Goal: Task Accomplishment & Management: Complete application form

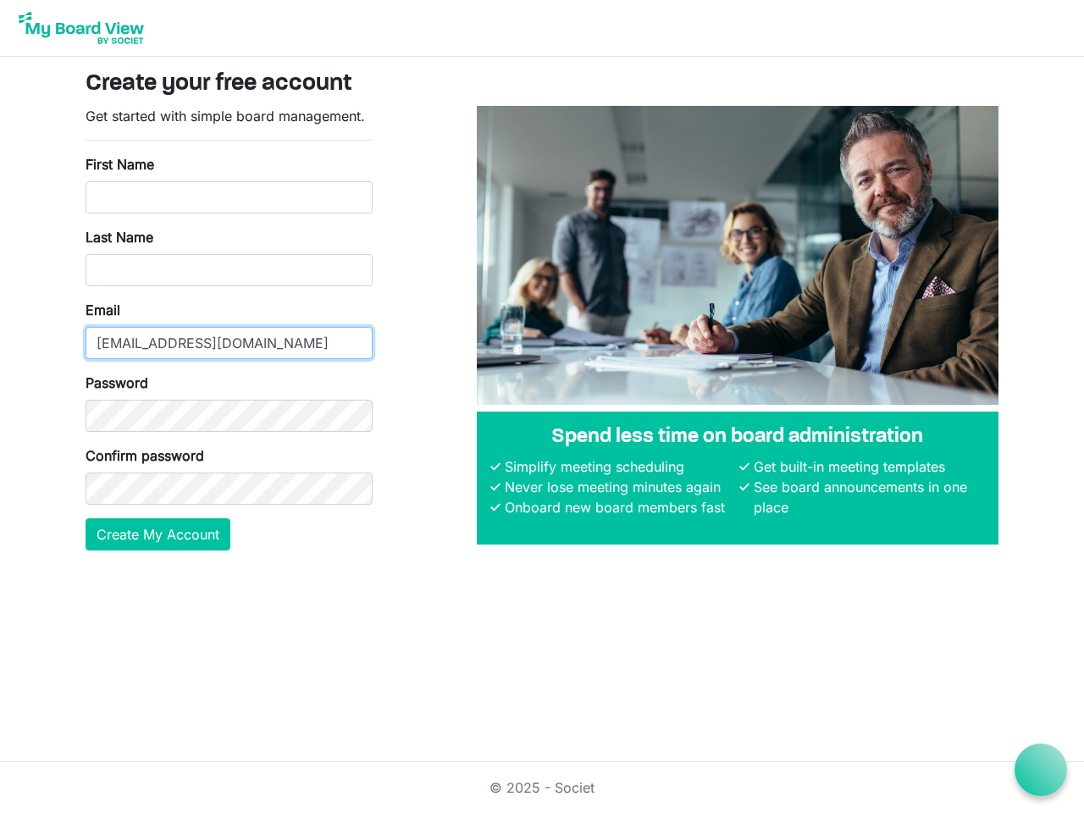
click at [229, 328] on input "[EMAIL_ADDRESS][DOMAIN_NAME]" at bounding box center [229, 343] width 287 height 32
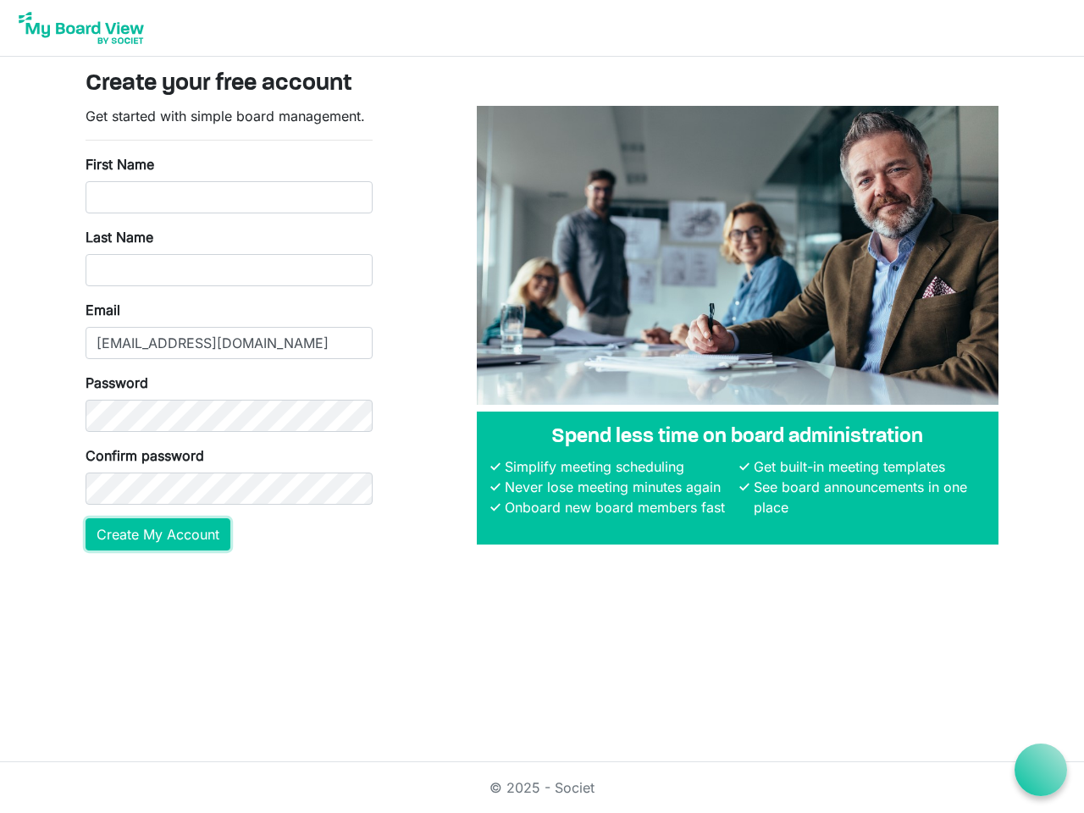
click at [158, 534] on button "Create My Account" at bounding box center [158, 534] width 145 height 32
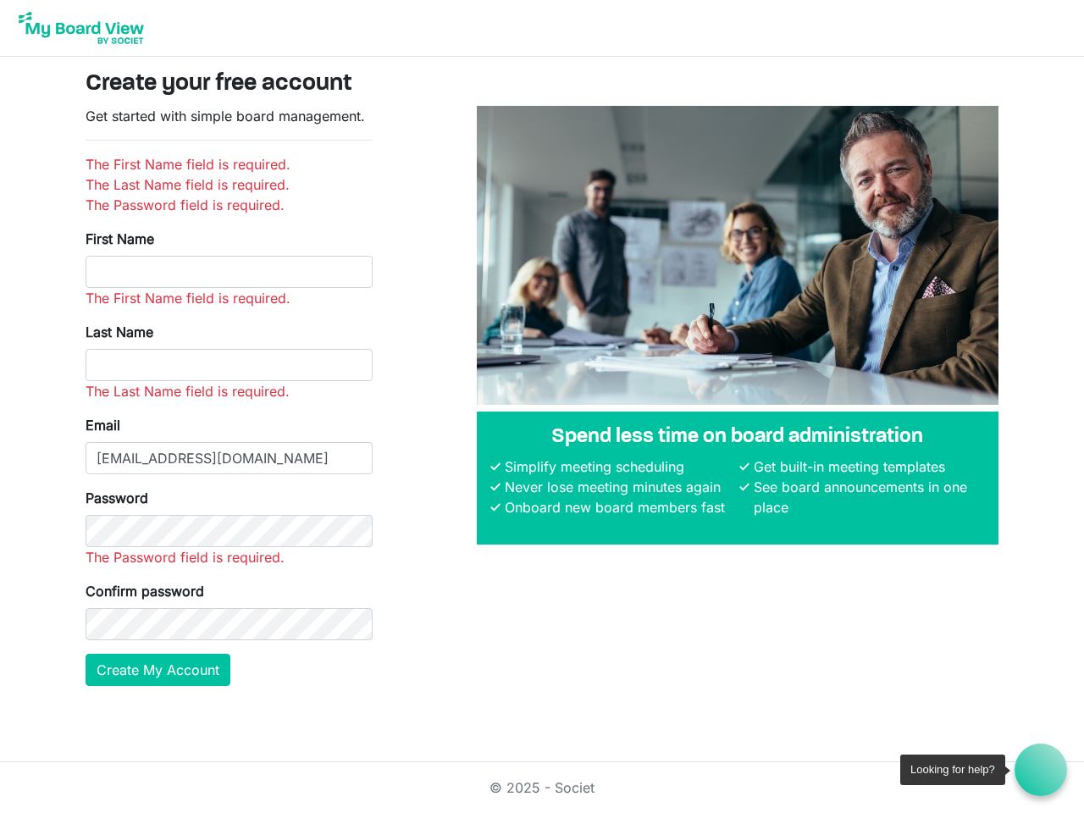
click at [1041, 770] on icon at bounding box center [1041, 770] width 21 height 21
